Goal: Transaction & Acquisition: Book appointment/travel/reservation

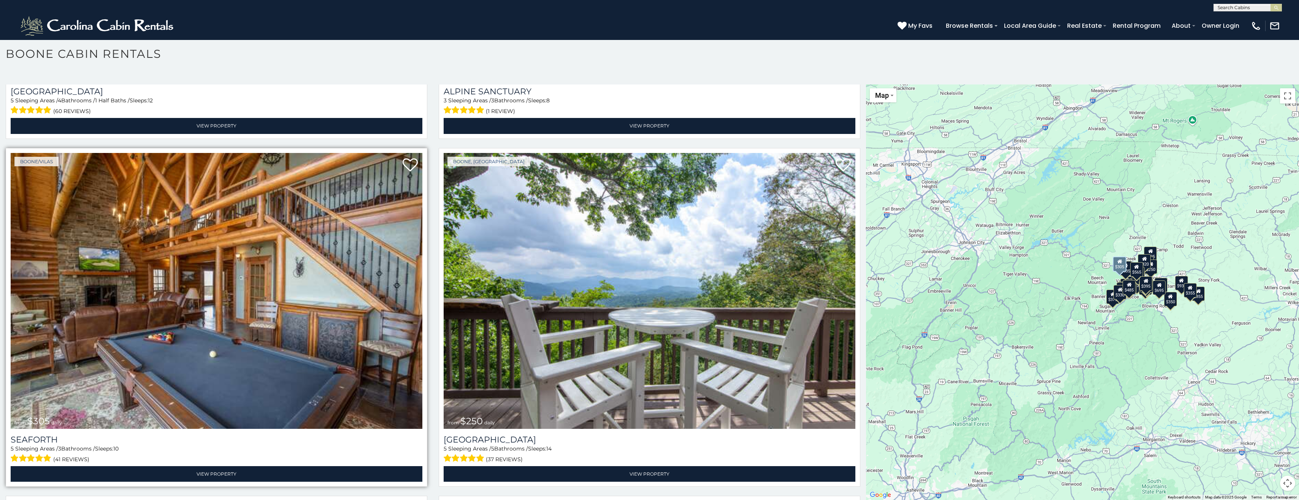
scroll to position [3080, 0]
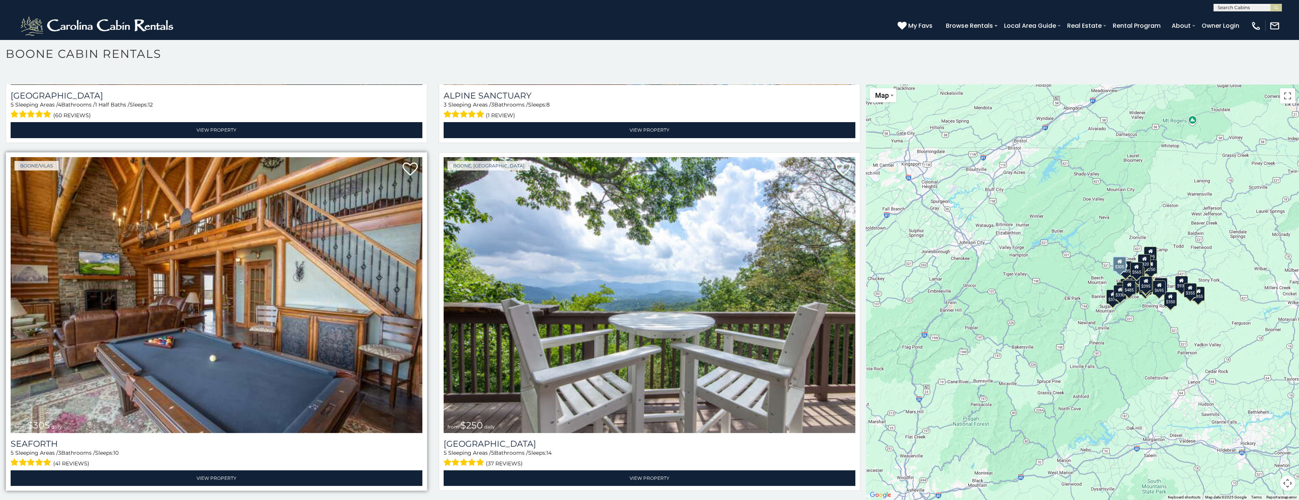
click at [210, 310] on img at bounding box center [217, 295] width 412 height 276
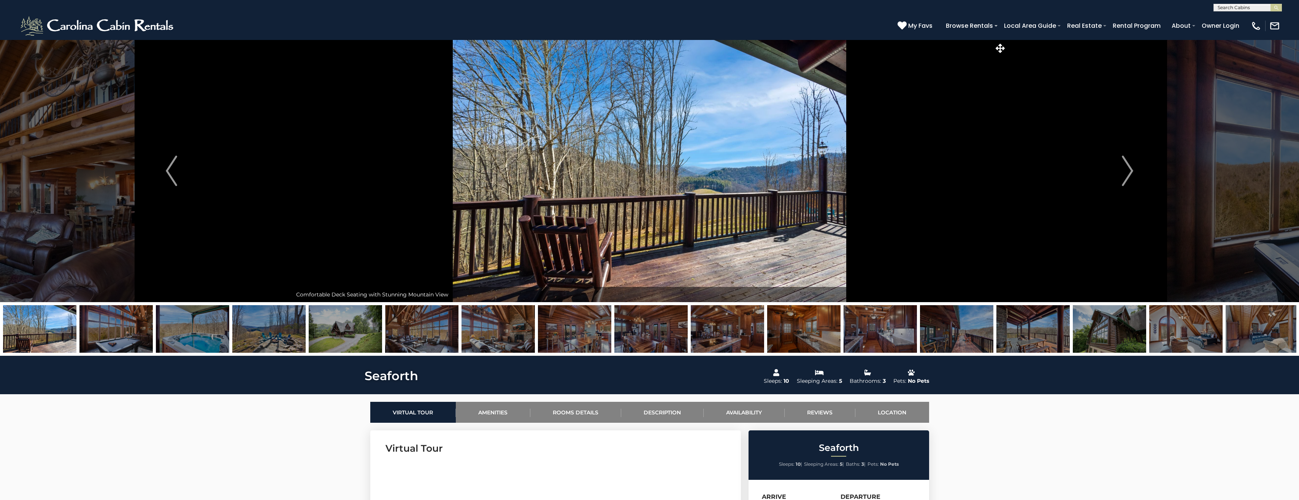
click at [111, 332] on img at bounding box center [115, 329] width 73 height 48
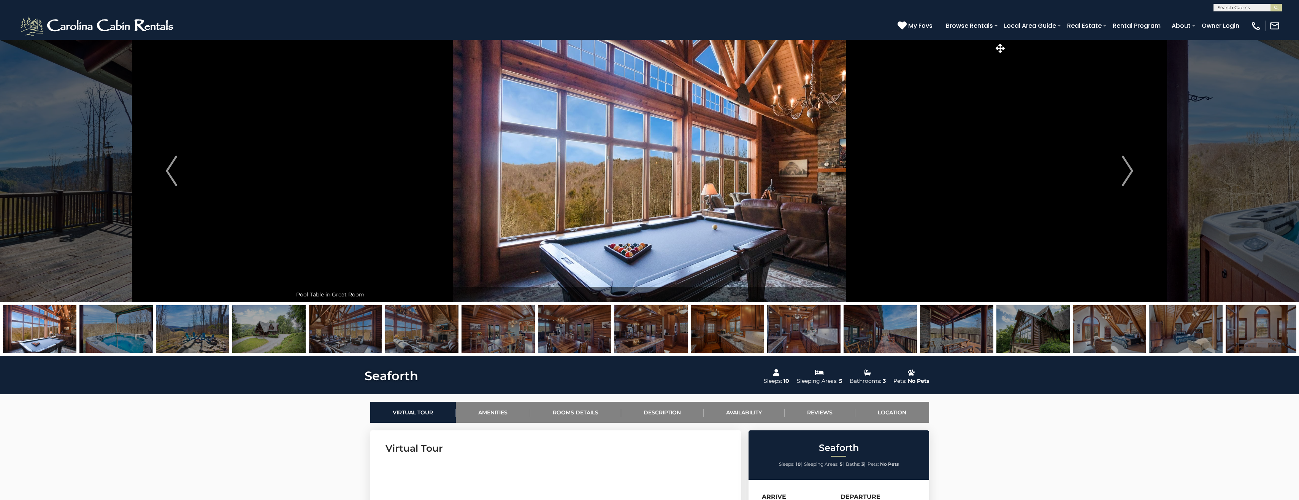
click at [181, 329] on img at bounding box center [192, 329] width 73 height 48
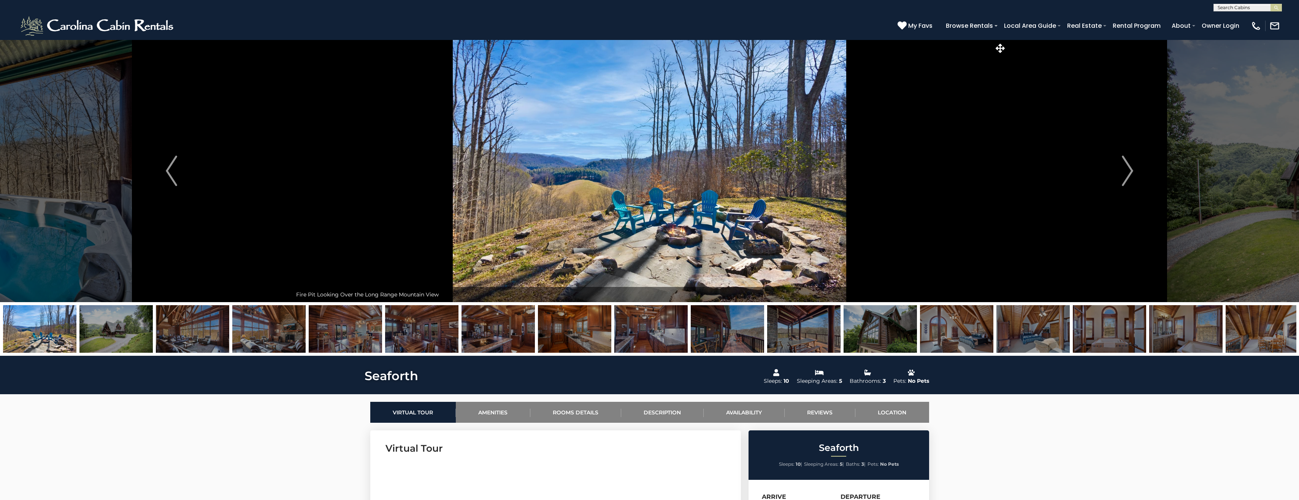
click at [257, 330] on img at bounding box center [268, 329] width 73 height 48
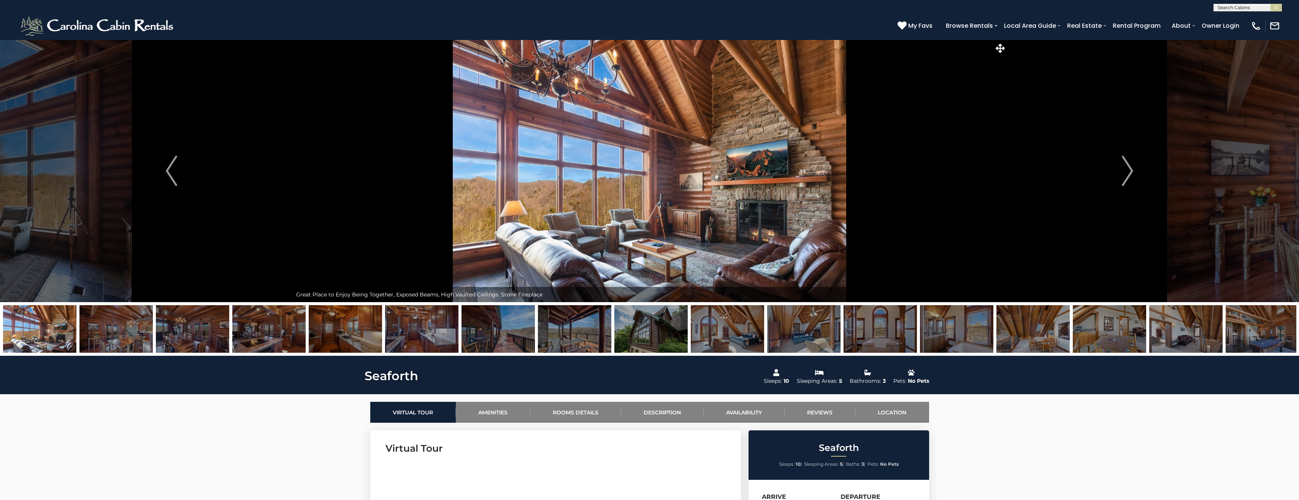
click at [202, 334] on img at bounding box center [192, 329] width 73 height 48
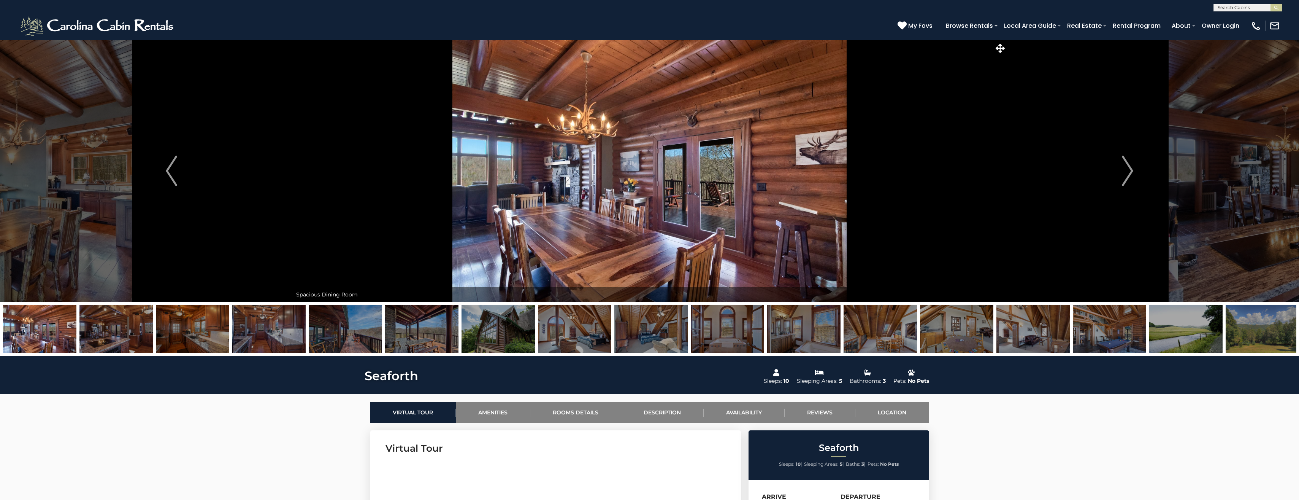
click at [197, 334] on img at bounding box center [192, 329] width 73 height 48
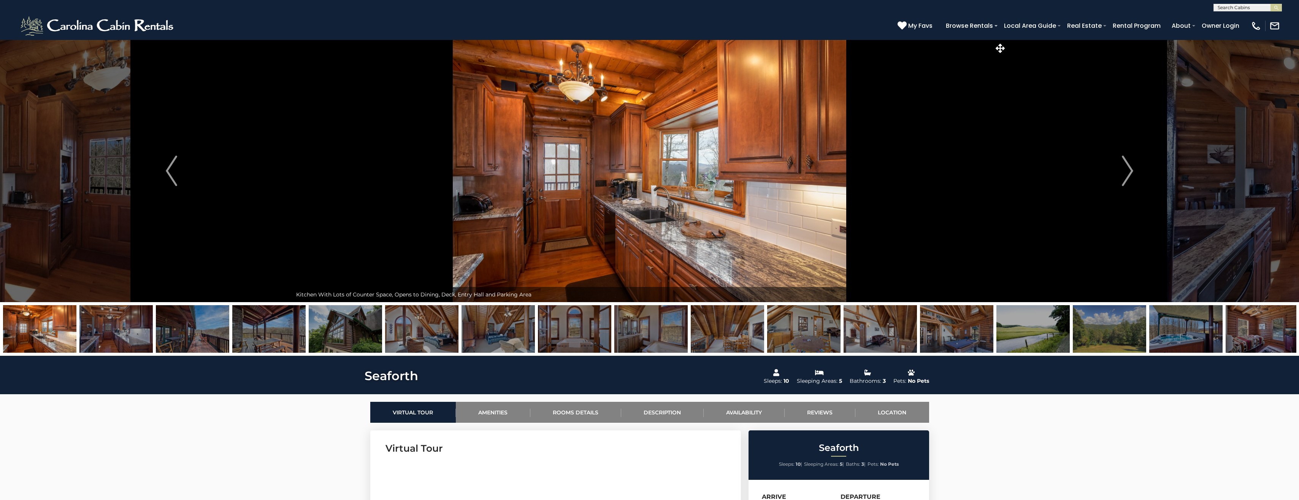
click at [254, 334] on img at bounding box center [268, 329] width 73 height 48
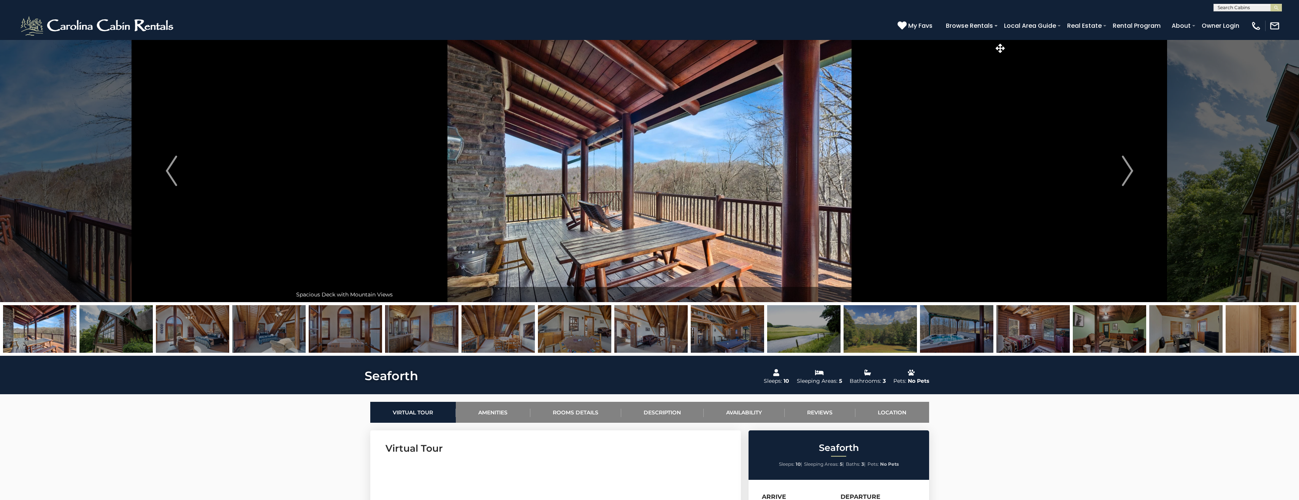
click at [269, 334] on img at bounding box center [268, 329] width 73 height 48
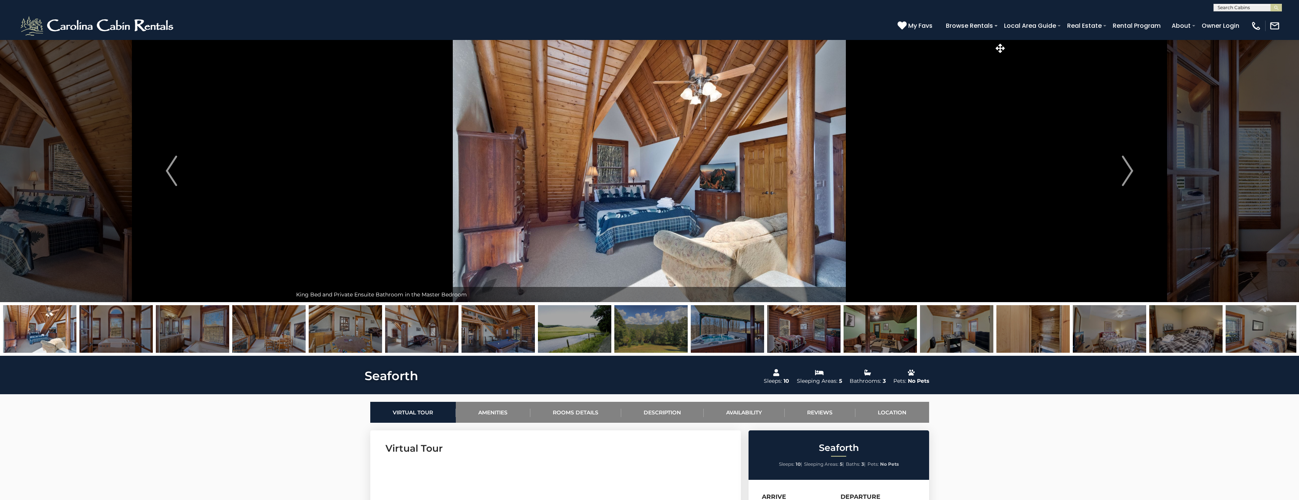
click at [737, 328] on img at bounding box center [727, 329] width 73 height 48
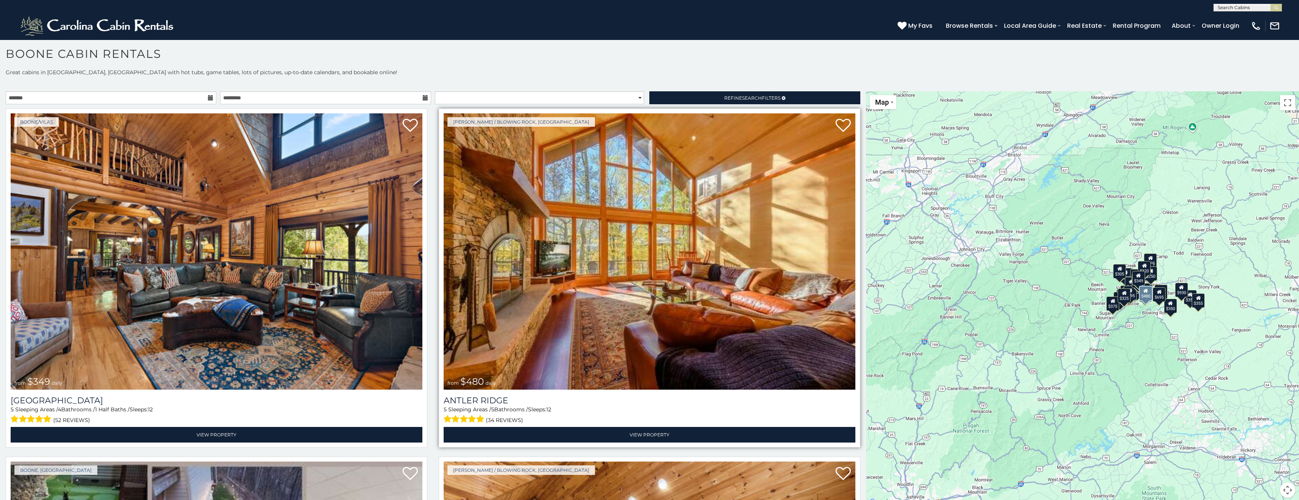
click at [620, 305] on img at bounding box center [650, 251] width 412 height 276
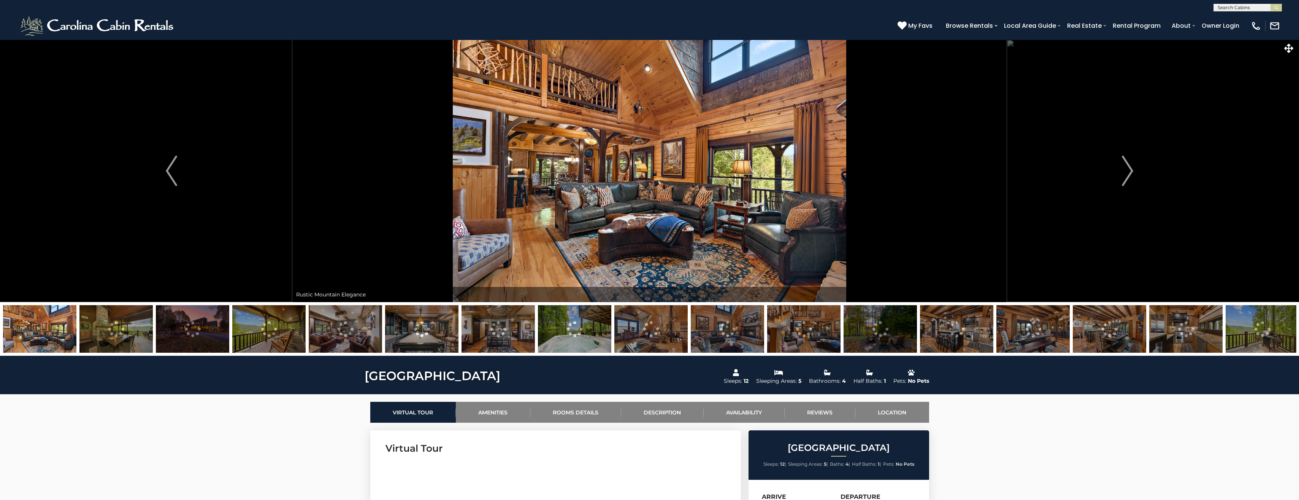
click at [118, 329] on img at bounding box center [115, 329] width 73 height 48
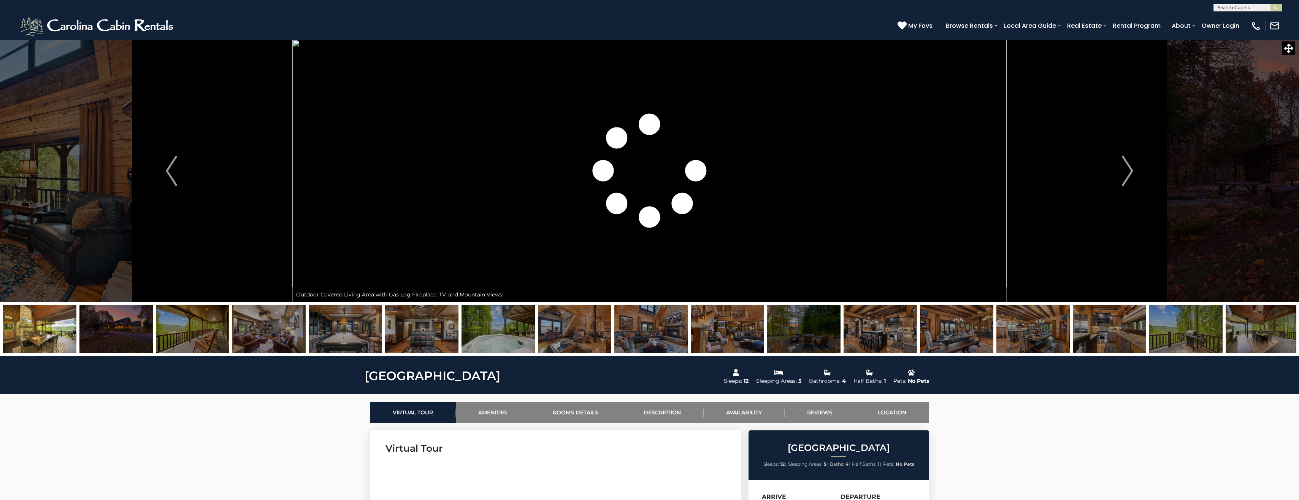
click at [345, 336] on img at bounding box center [345, 329] width 73 height 48
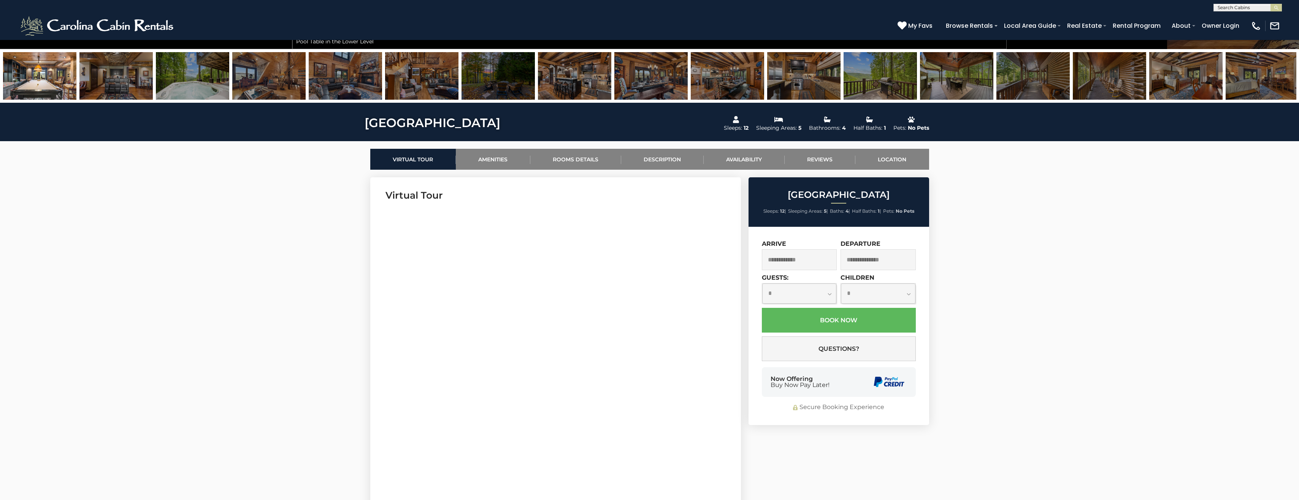
scroll to position [266, 0]
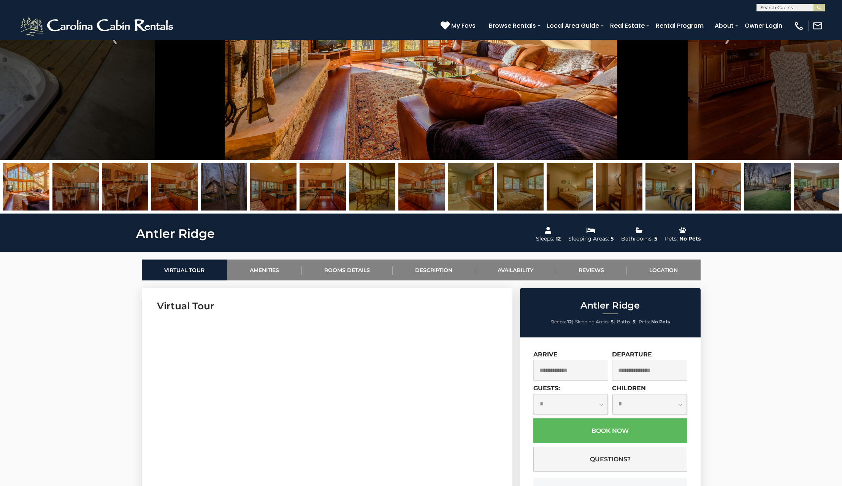
scroll to position [114, 0]
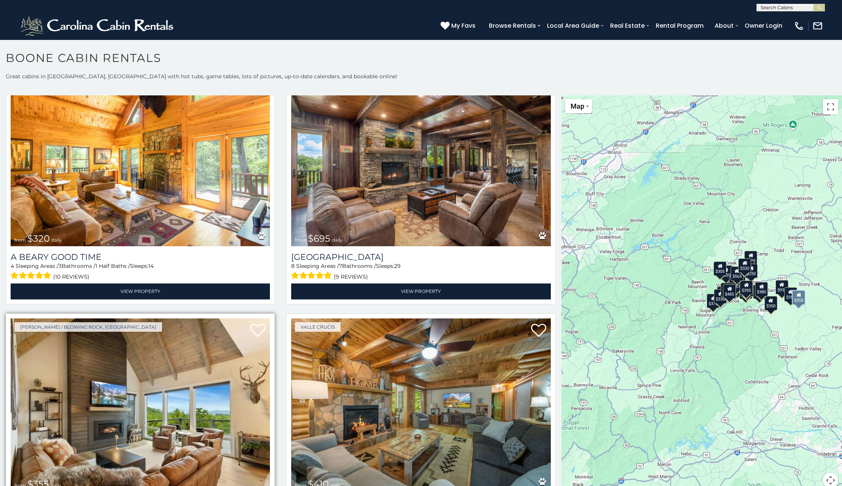
scroll to position [2852, 0]
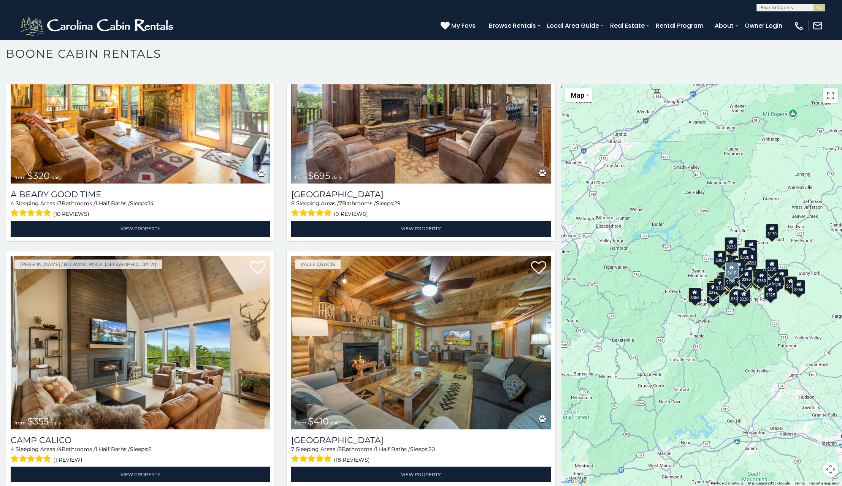
scroll to position [2700, 0]
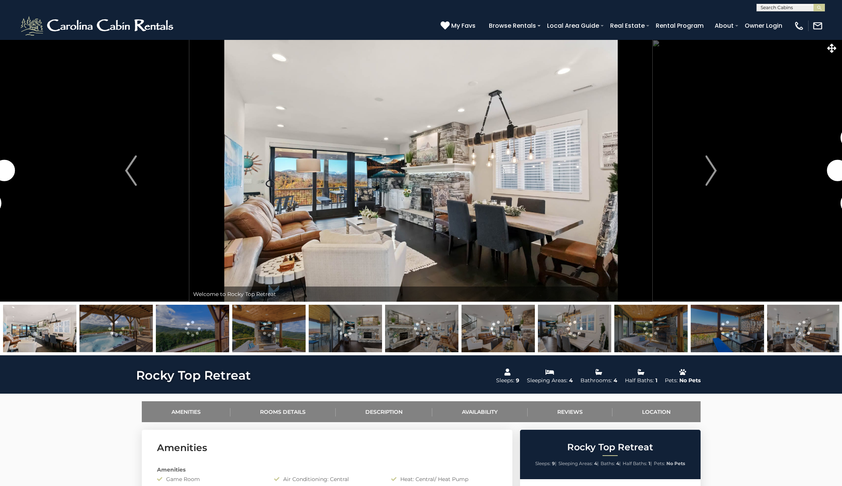
click at [117, 328] on img at bounding box center [115, 329] width 73 height 48
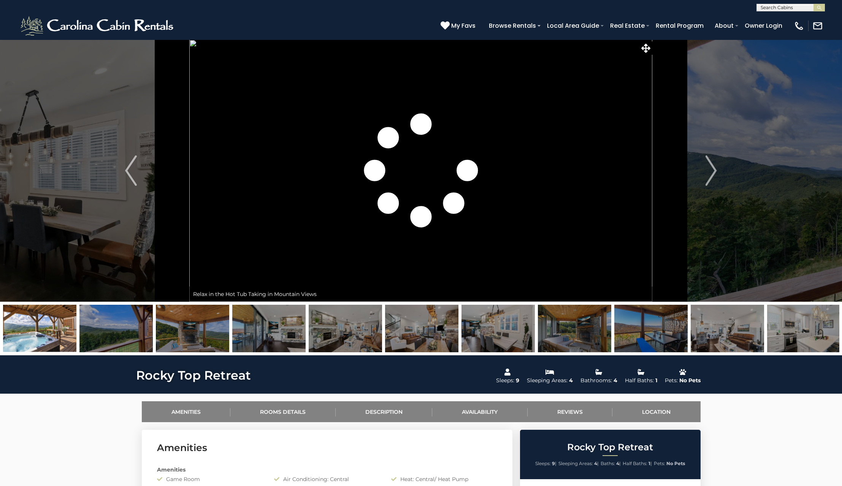
click at [203, 326] on img at bounding box center [192, 329] width 73 height 48
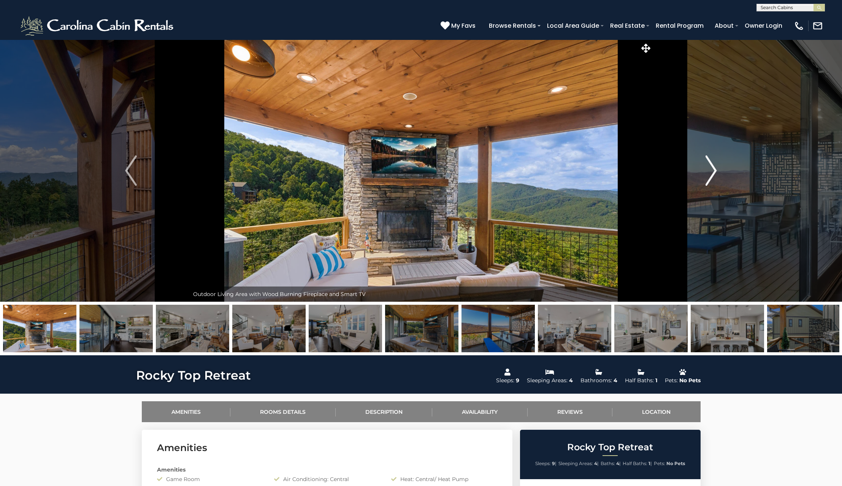
click at [712, 178] on img "Next" at bounding box center [710, 171] width 11 height 30
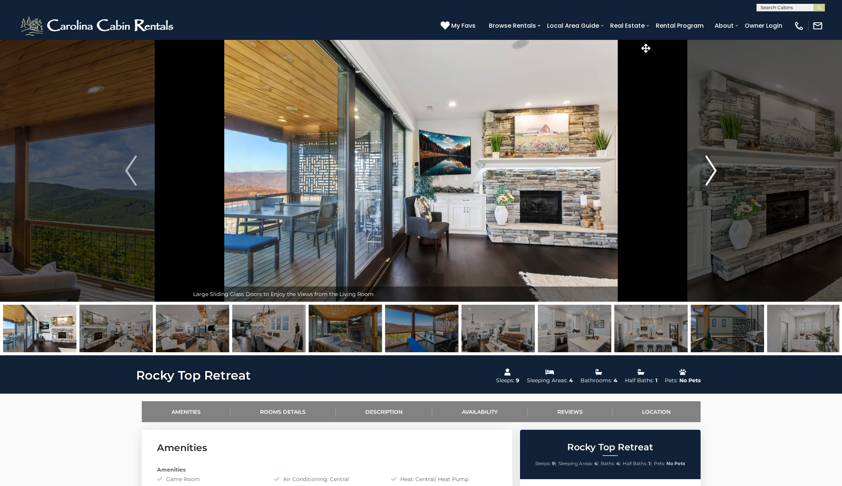
click at [712, 175] on img "Next" at bounding box center [710, 171] width 11 height 30
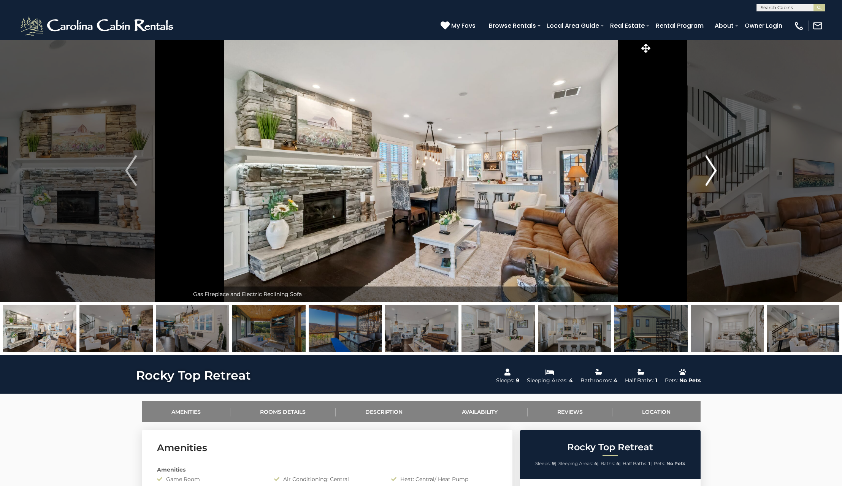
click at [713, 172] on img "Next" at bounding box center [710, 171] width 11 height 30
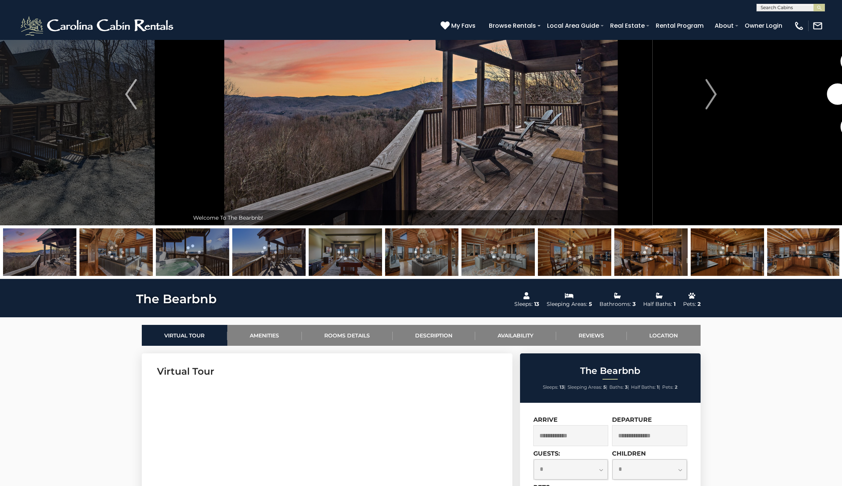
scroll to position [190, 0]
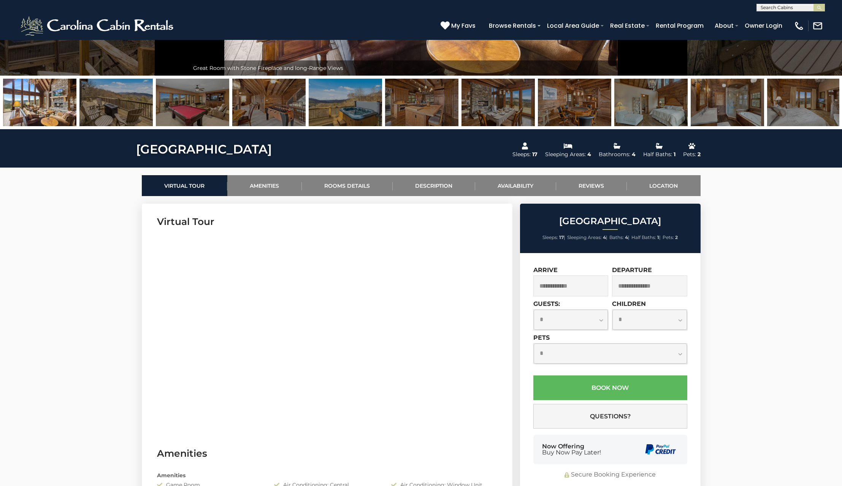
scroll to position [228, 0]
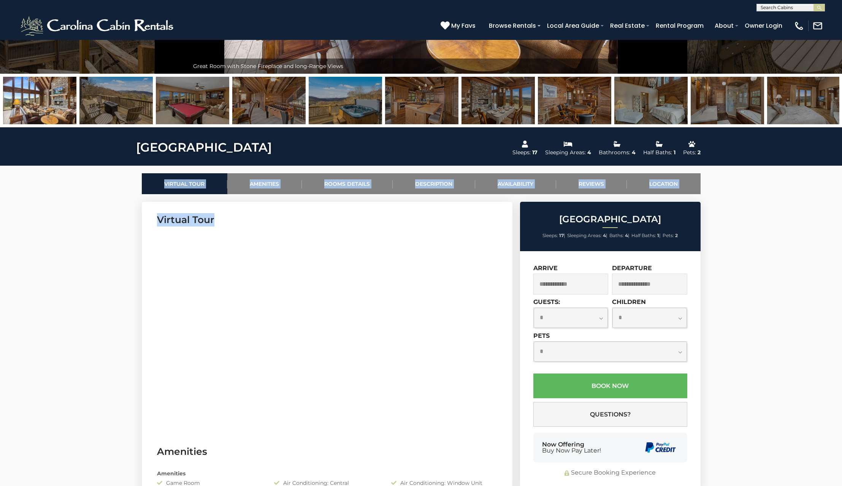
drag, startPoint x: 125, startPoint y: 308, endPoint x: 160, endPoint y: 307, distance: 35.4
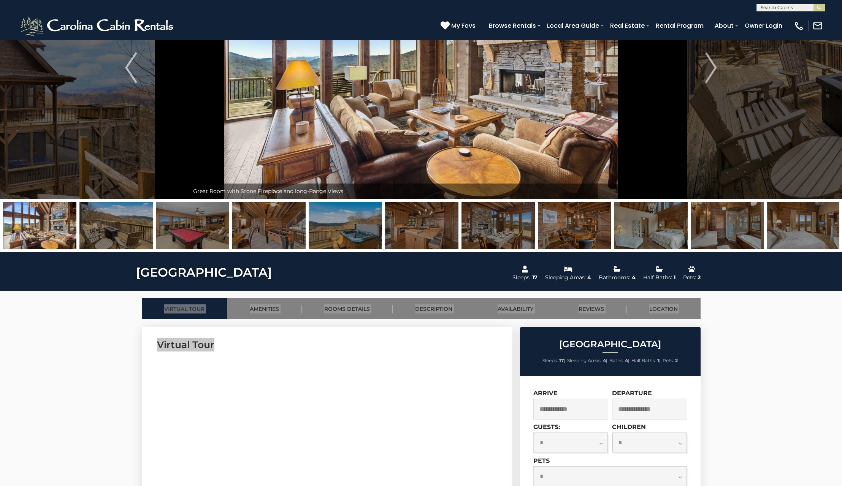
scroll to position [0, 0]
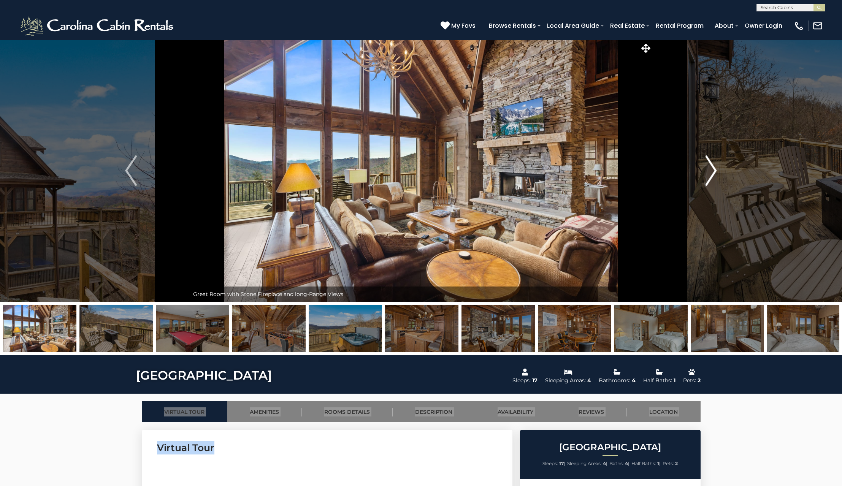
click at [713, 162] on img "Next" at bounding box center [710, 171] width 11 height 30
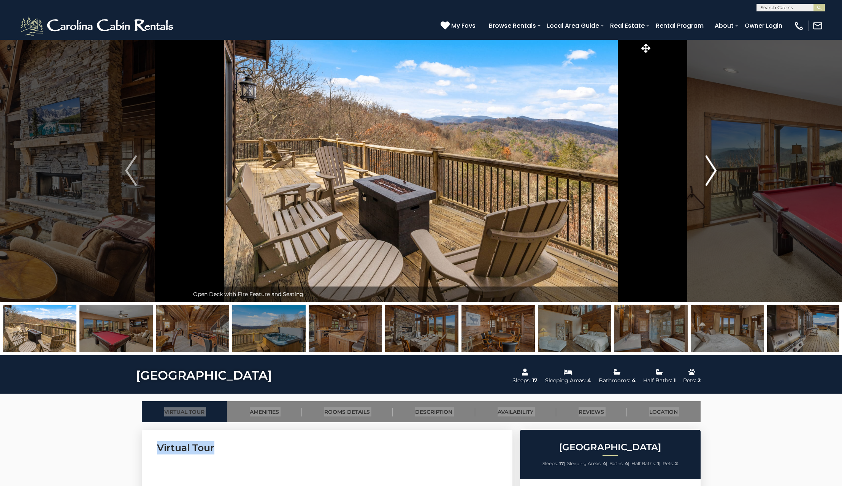
click at [713, 162] on img "Next" at bounding box center [710, 171] width 11 height 30
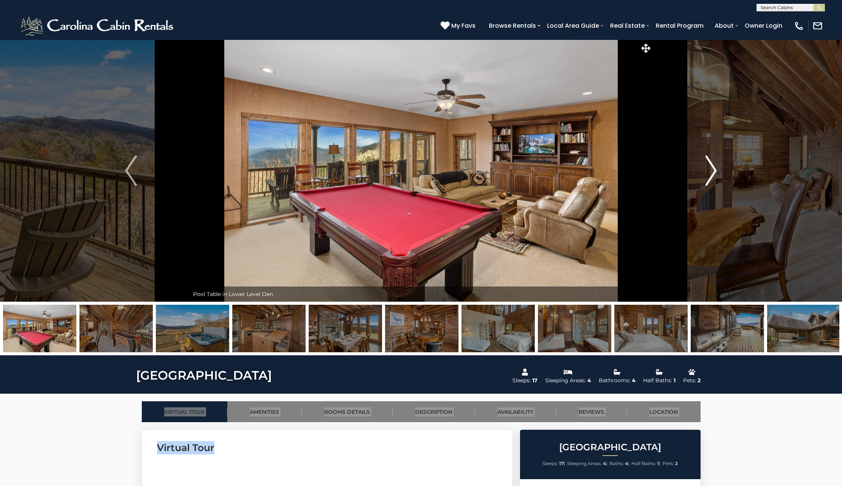
click at [713, 162] on img "Next" at bounding box center [710, 171] width 11 height 30
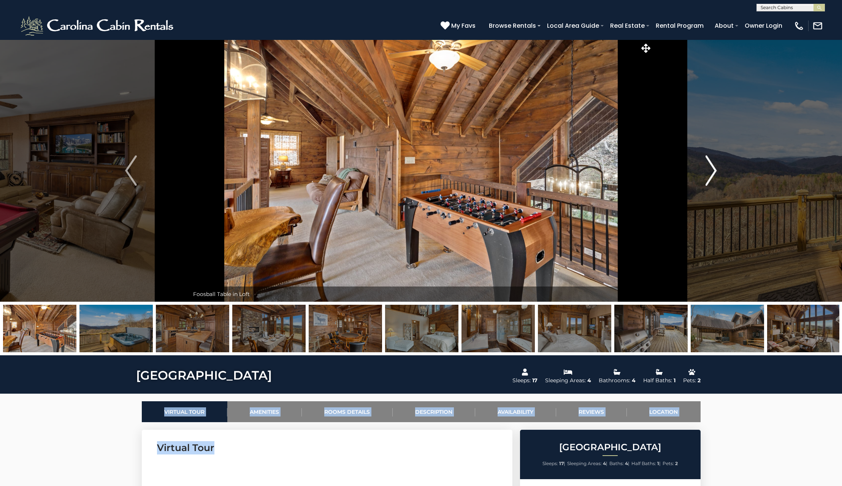
click at [713, 169] on img "Next" at bounding box center [710, 171] width 11 height 30
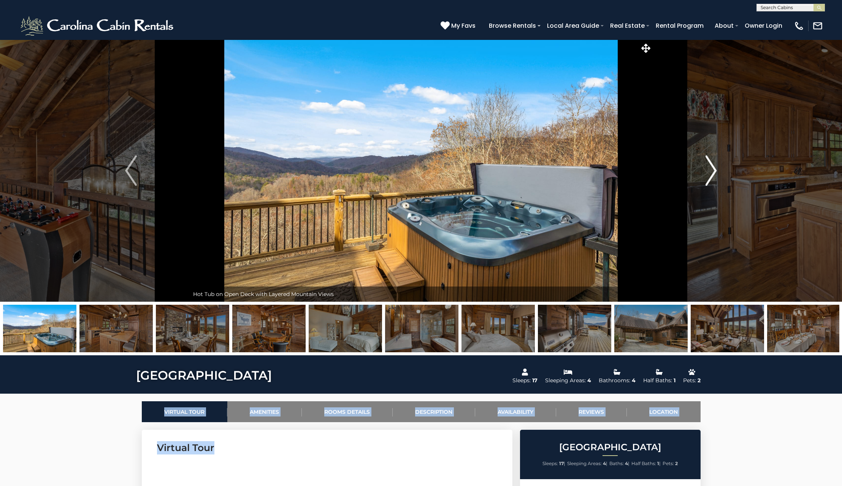
click at [713, 169] on img "Next" at bounding box center [710, 171] width 11 height 30
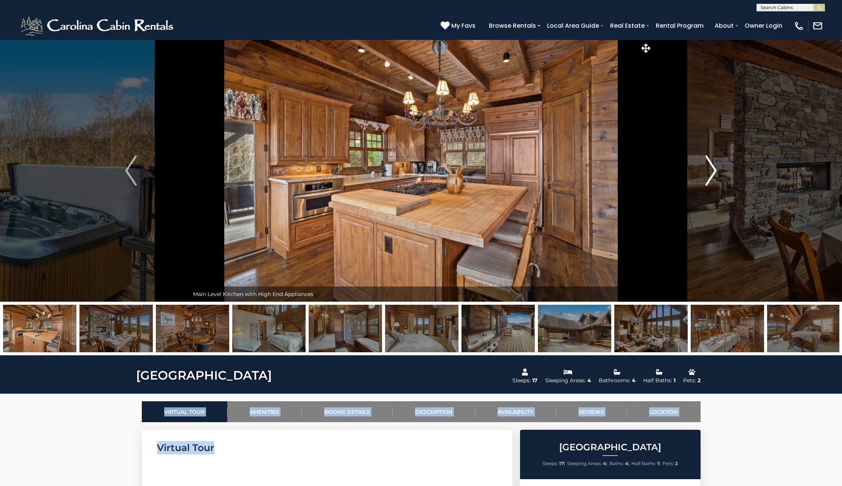
click at [713, 169] on img "Next" at bounding box center [710, 171] width 11 height 30
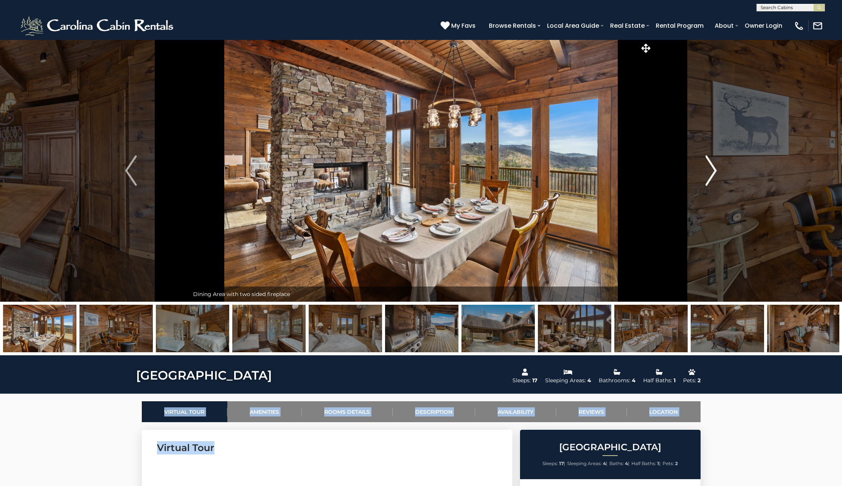
click at [713, 169] on img "Next" at bounding box center [710, 171] width 11 height 30
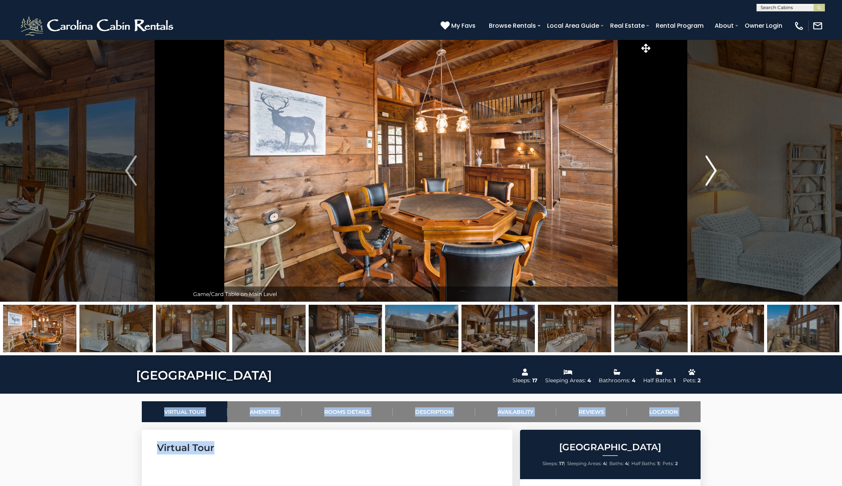
click at [713, 169] on img "Next" at bounding box center [710, 171] width 11 height 30
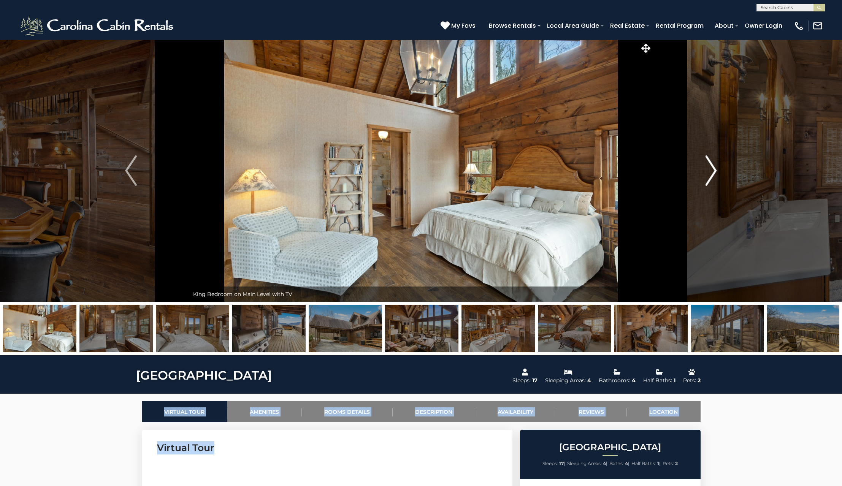
click at [713, 169] on img "Next" at bounding box center [710, 171] width 11 height 30
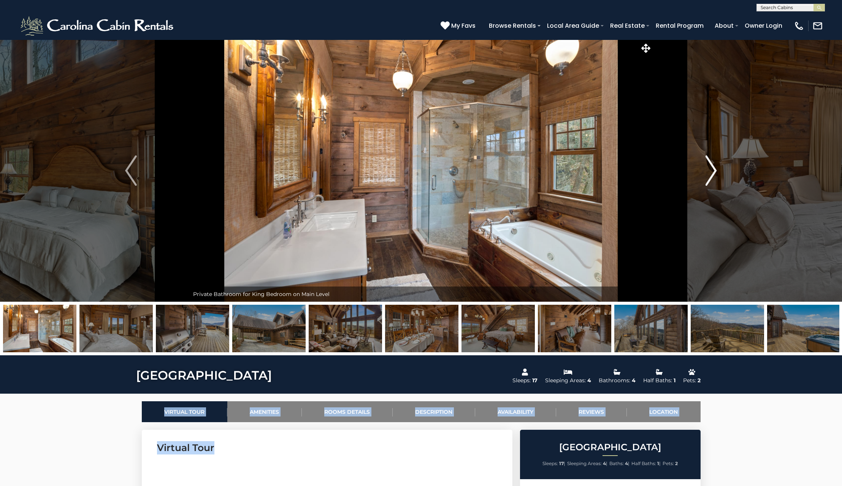
click at [713, 169] on img "Next" at bounding box center [710, 171] width 11 height 30
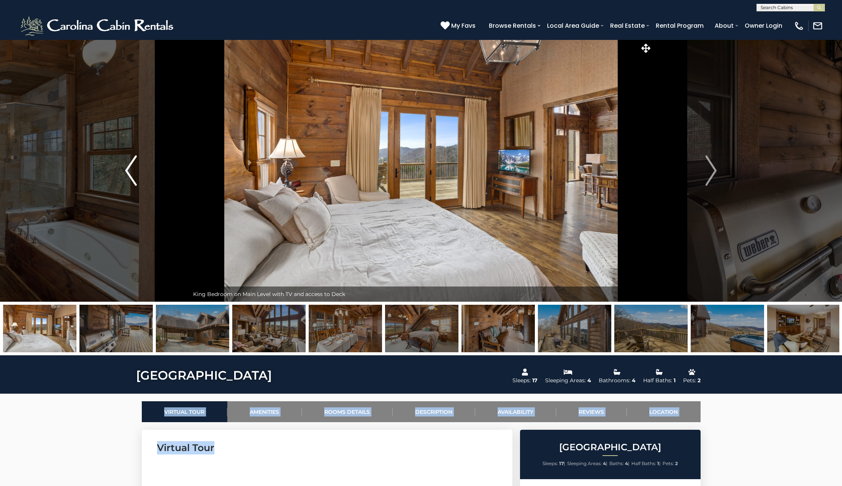
click at [128, 174] on img "Previous" at bounding box center [130, 171] width 11 height 30
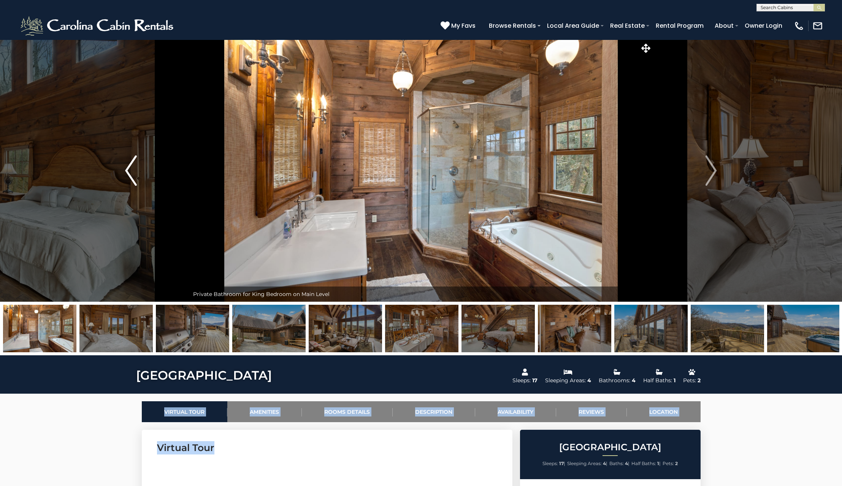
click at [128, 175] on img "Previous" at bounding box center [130, 171] width 11 height 30
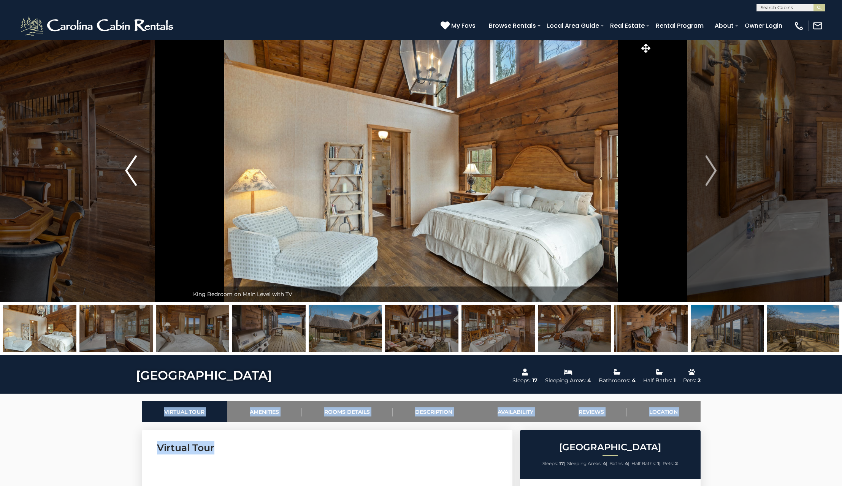
click at [128, 175] on img "Previous" at bounding box center [130, 171] width 11 height 30
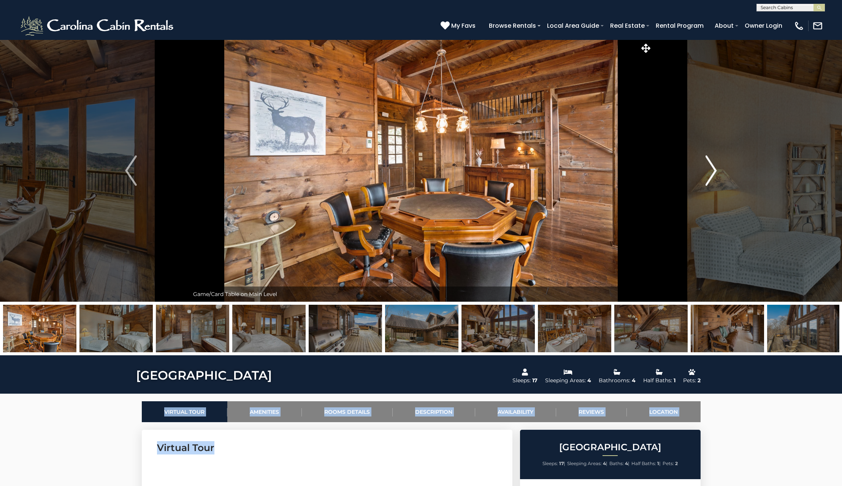
click at [710, 172] on img "Next" at bounding box center [710, 171] width 11 height 30
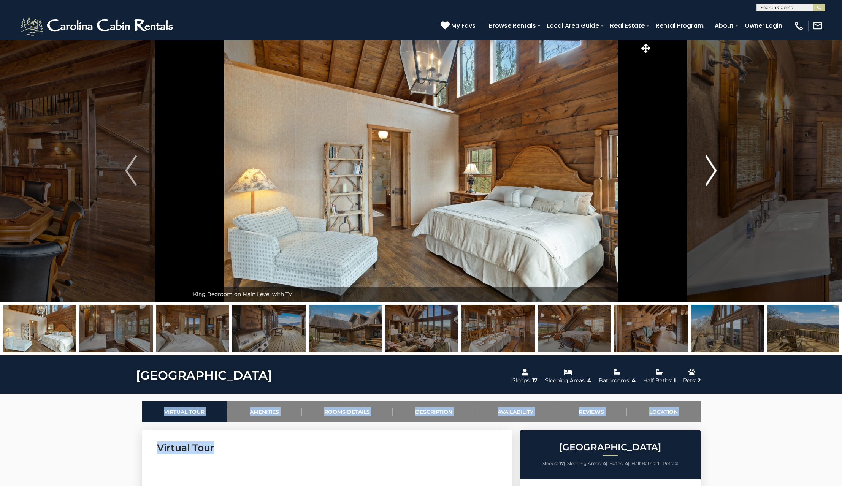
click at [710, 172] on img "Next" at bounding box center [710, 171] width 11 height 30
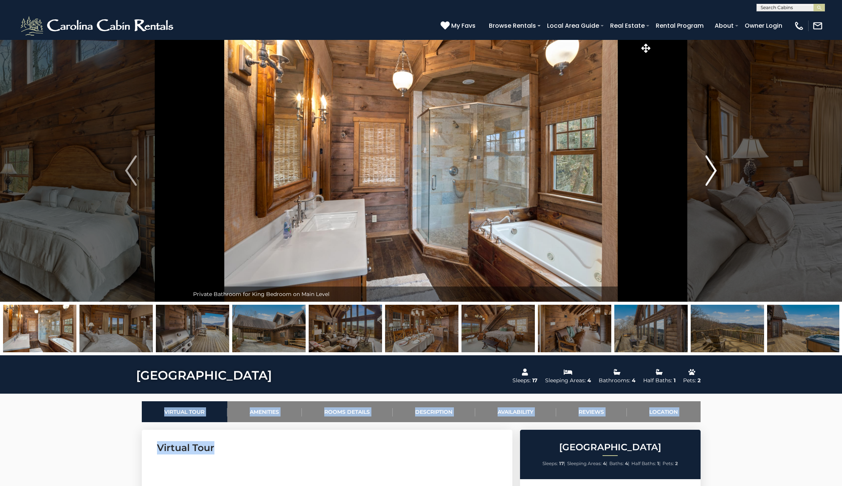
click at [710, 172] on img "Next" at bounding box center [710, 171] width 11 height 30
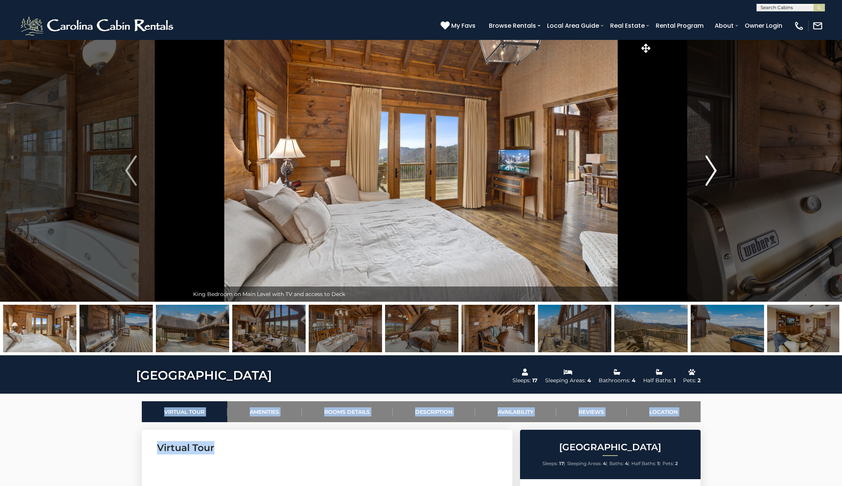
click at [710, 172] on img "Next" at bounding box center [710, 171] width 11 height 30
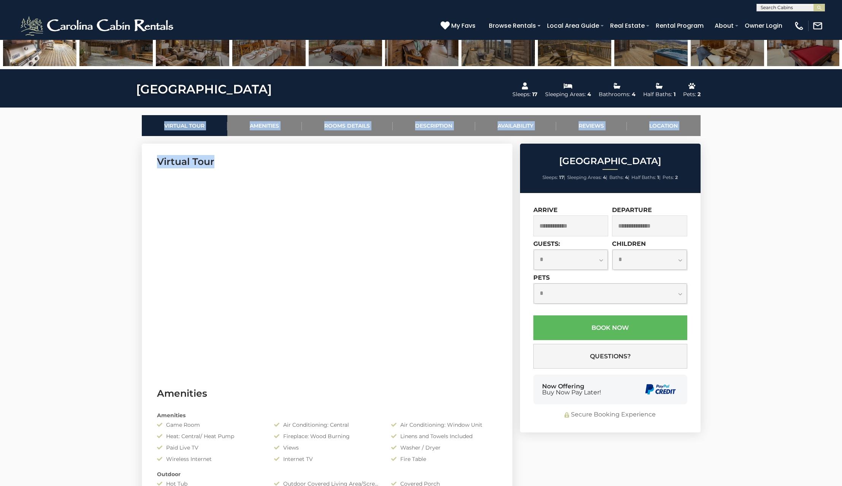
scroll to position [304, 0]
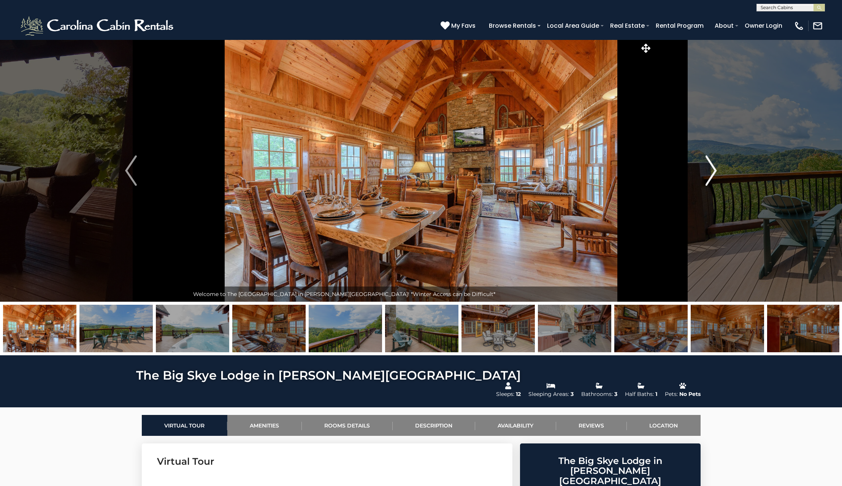
click at [708, 181] on img "Next" at bounding box center [710, 171] width 11 height 30
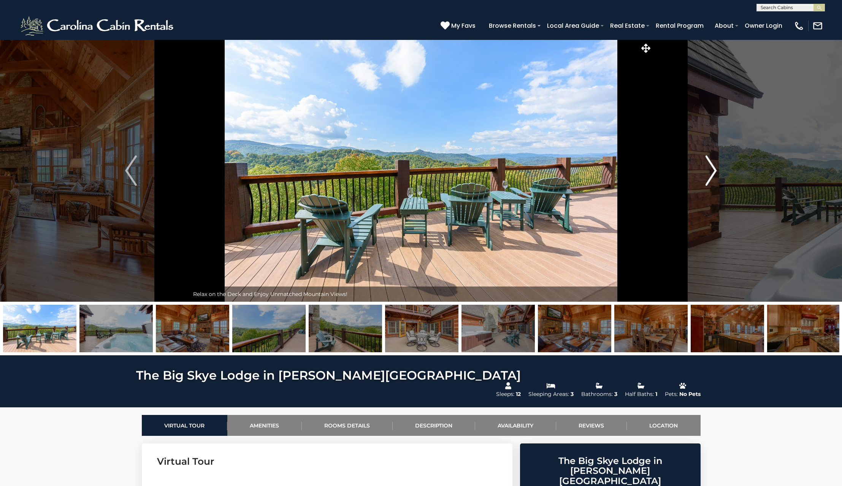
click at [708, 181] on img "Next" at bounding box center [710, 171] width 11 height 30
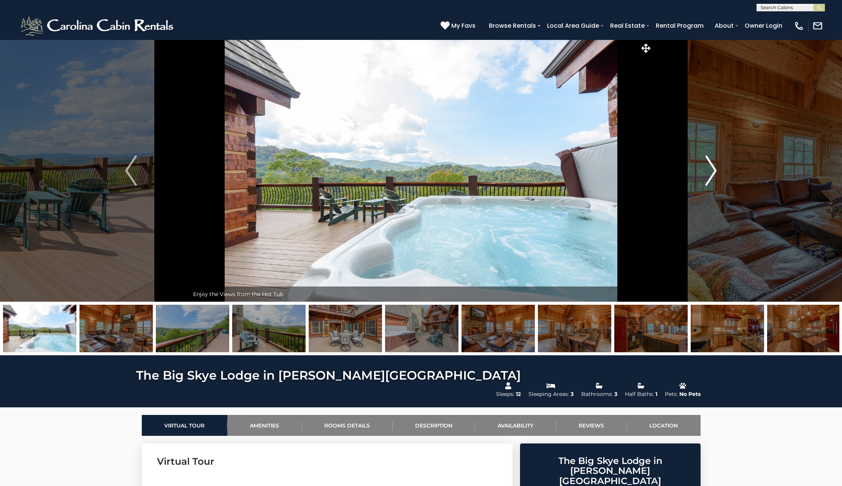
click at [708, 180] on img "Next" at bounding box center [710, 171] width 11 height 30
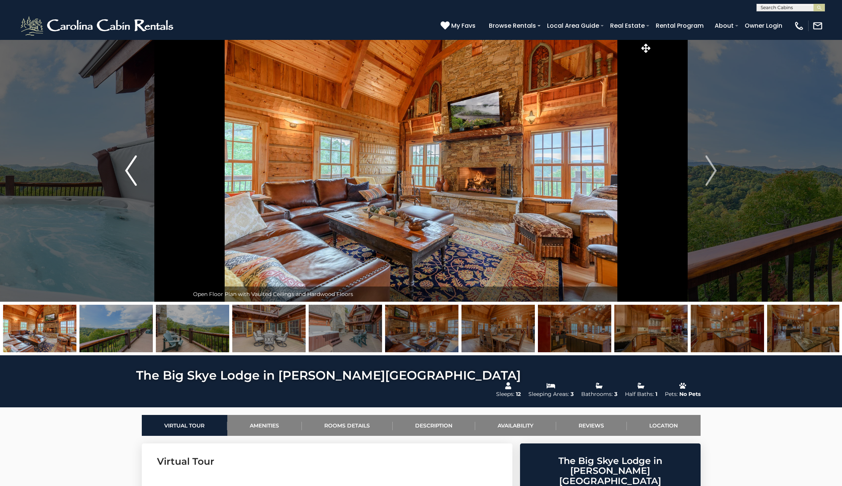
click at [125, 168] on button "Previous" at bounding box center [131, 171] width 117 height 262
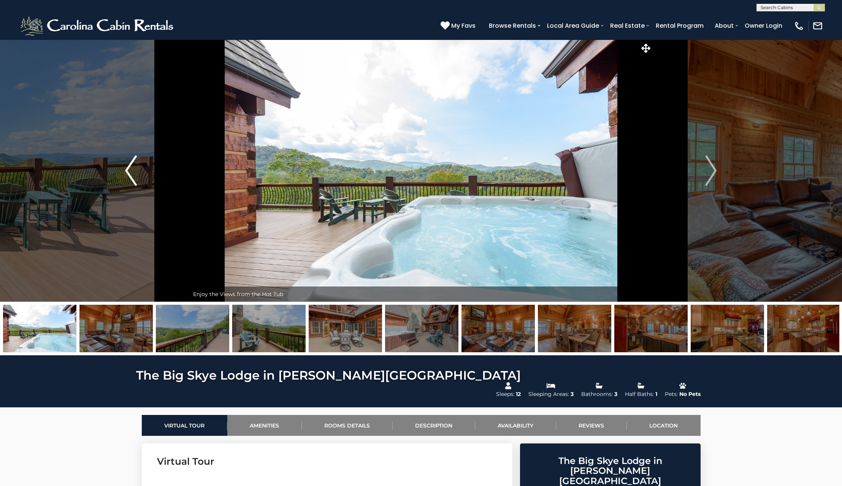
click at [125, 167] on button "Previous" at bounding box center [131, 171] width 117 height 262
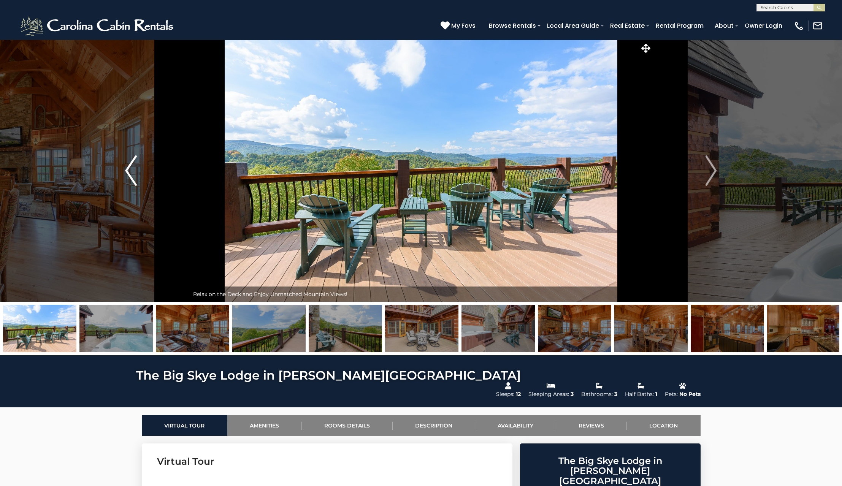
click at [125, 166] on button "Previous" at bounding box center [131, 171] width 117 height 262
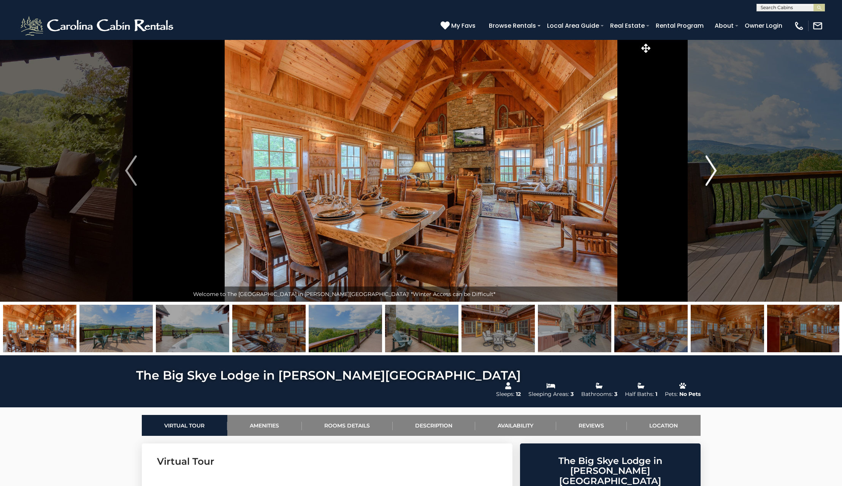
click at [715, 170] on img "Next" at bounding box center [710, 171] width 11 height 30
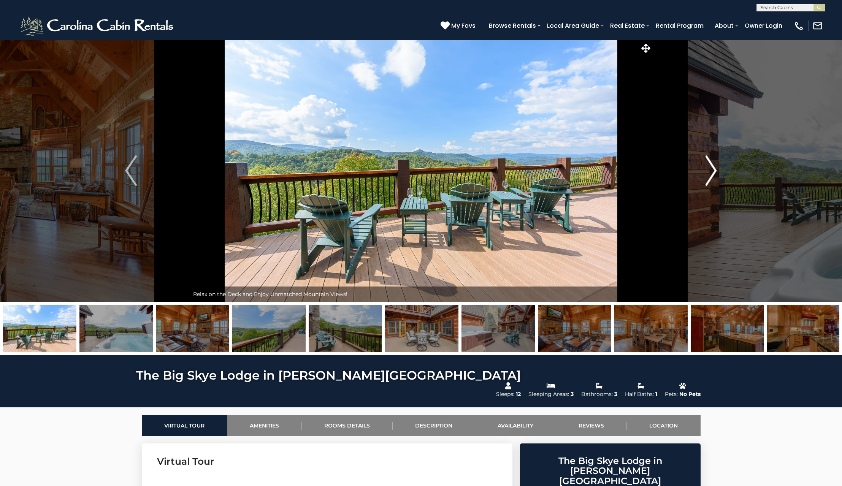
click at [715, 170] on img "Next" at bounding box center [710, 171] width 11 height 30
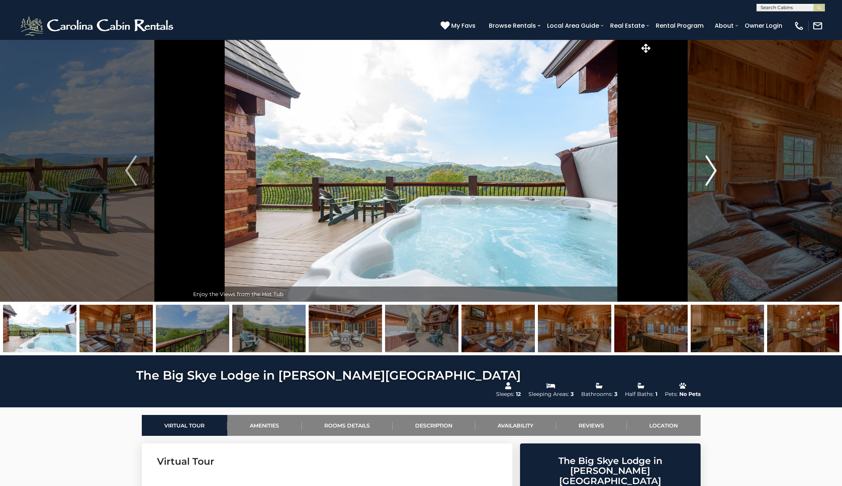
click at [715, 170] on img "Next" at bounding box center [710, 171] width 11 height 30
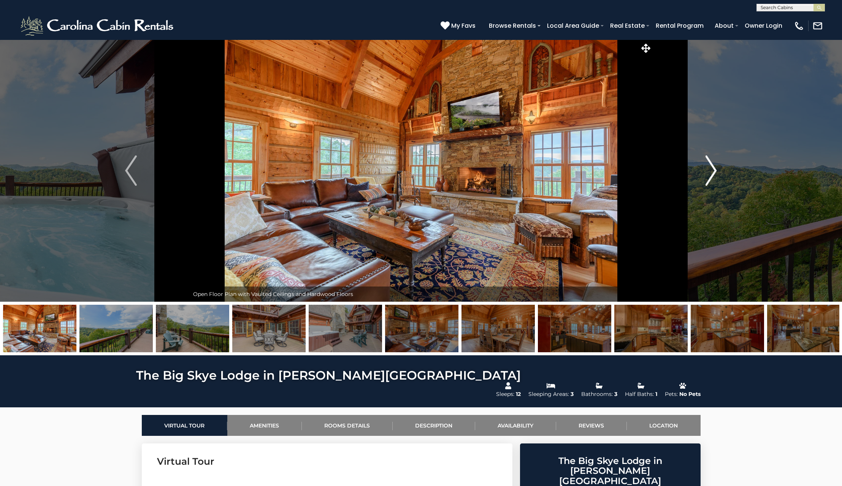
click at [715, 170] on img "Next" at bounding box center [710, 171] width 11 height 30
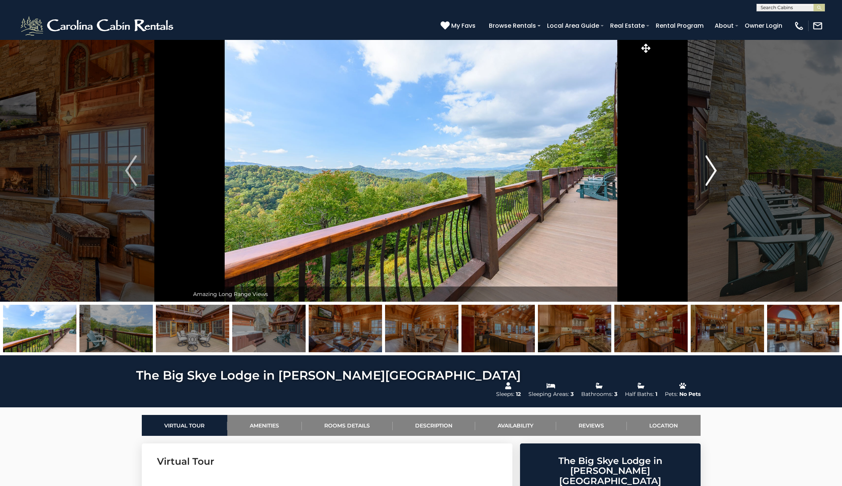
click at [715, 170] on img "Next" at bounding box center [710, 171] width 11 height 30
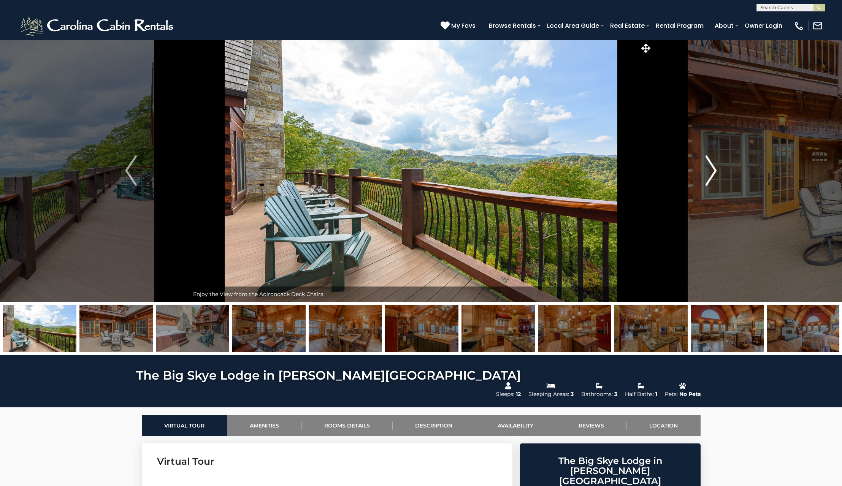
click at [715, 170] on img "Next" at bounding box center [710, 171] width 11 height 30
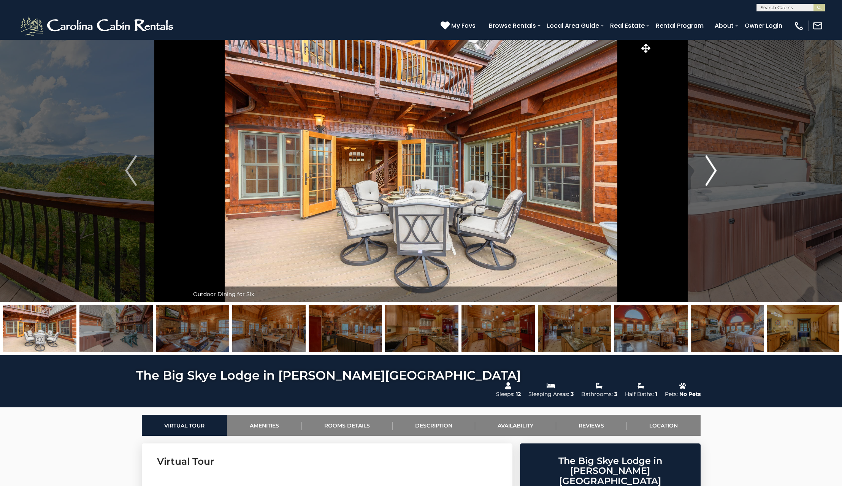
click at [713, 171] on img "Next" at bounding box center [710, 171] width 11 height 30
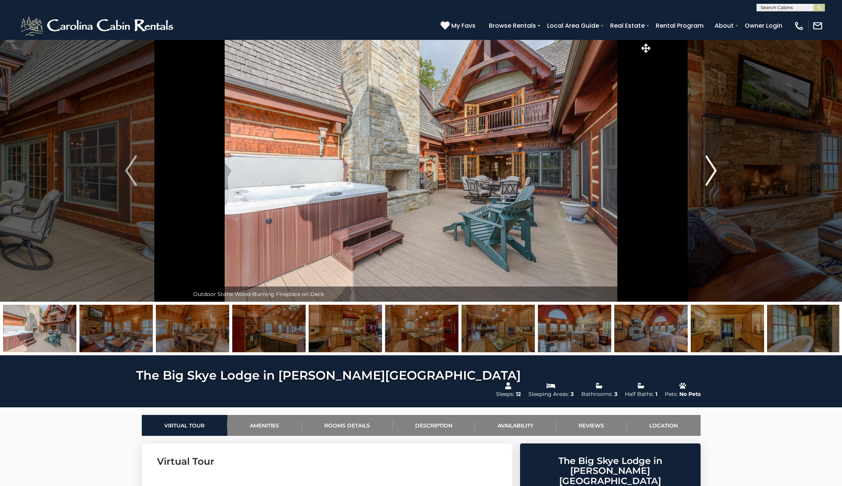
click at [712, 173] on img "Next" at bounding box center [710, 171] width 11 height 30
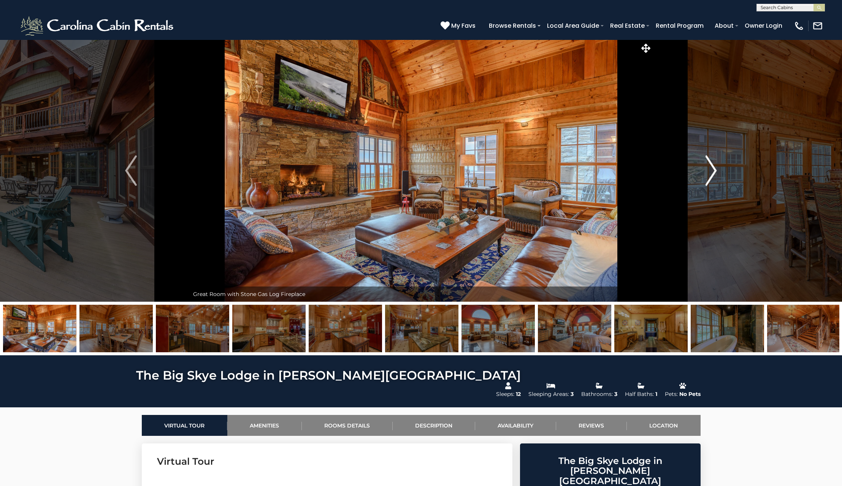
click at [712, 172] on img "Next" at bounding box center [710, 171] width 11 height 30
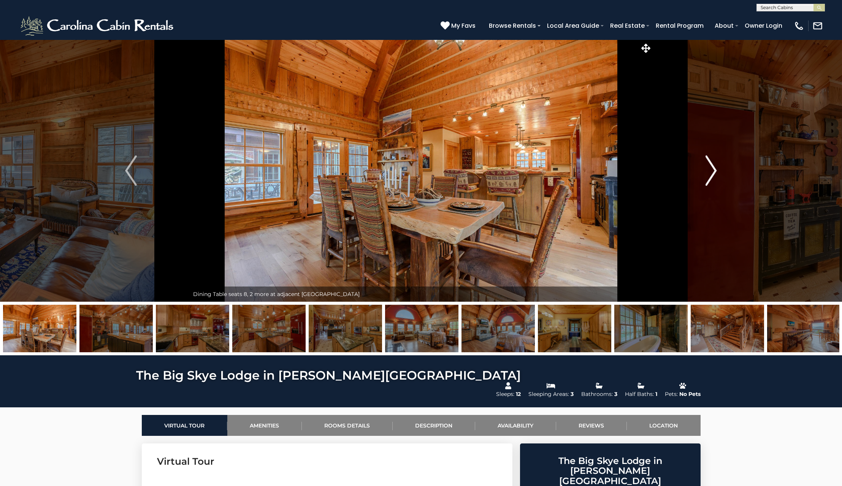
click at [713, 171] on img "Next" at bounding box center [710, 171] width 11 height 30
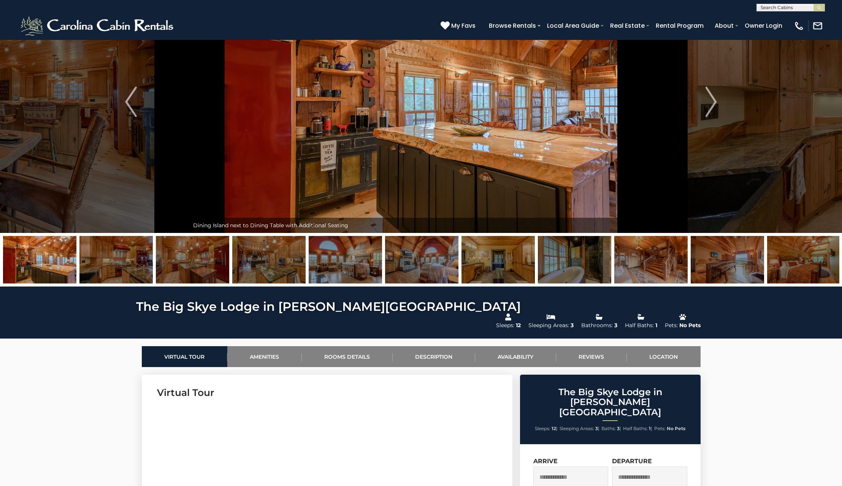
scroll to position [76, 0]
